Goal: Transaction & Acquisition: Book appointment/travel/reservation

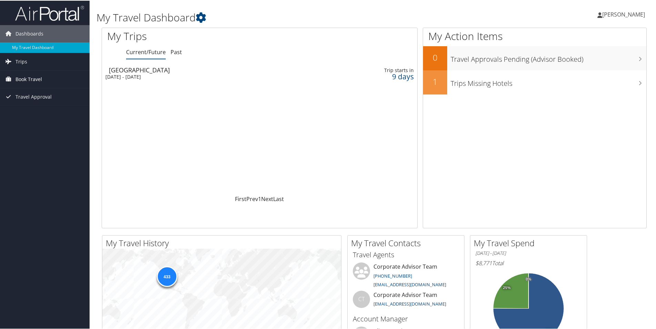
click at [63, 75] on link "Book Travel" at bounding box center [45, 78] width 90 height 17
click at [42, 113] on link "Book/Manage Online Trips" at bounding box center [45, 113] width 90 height 10
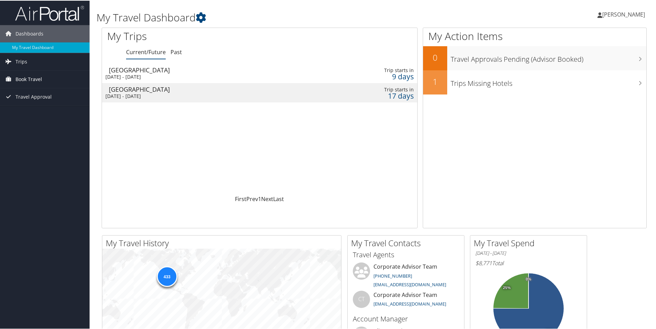
click at [57, 81] on link "Book Travel" at bounding box center [45, 78] width 90 height 17
click at [54, 111] on link "Book/Manage Online Trips" at bounding box center [45, 113] width 90 height 10
